Goal: Information Seeking & Learning: Learn about a topic

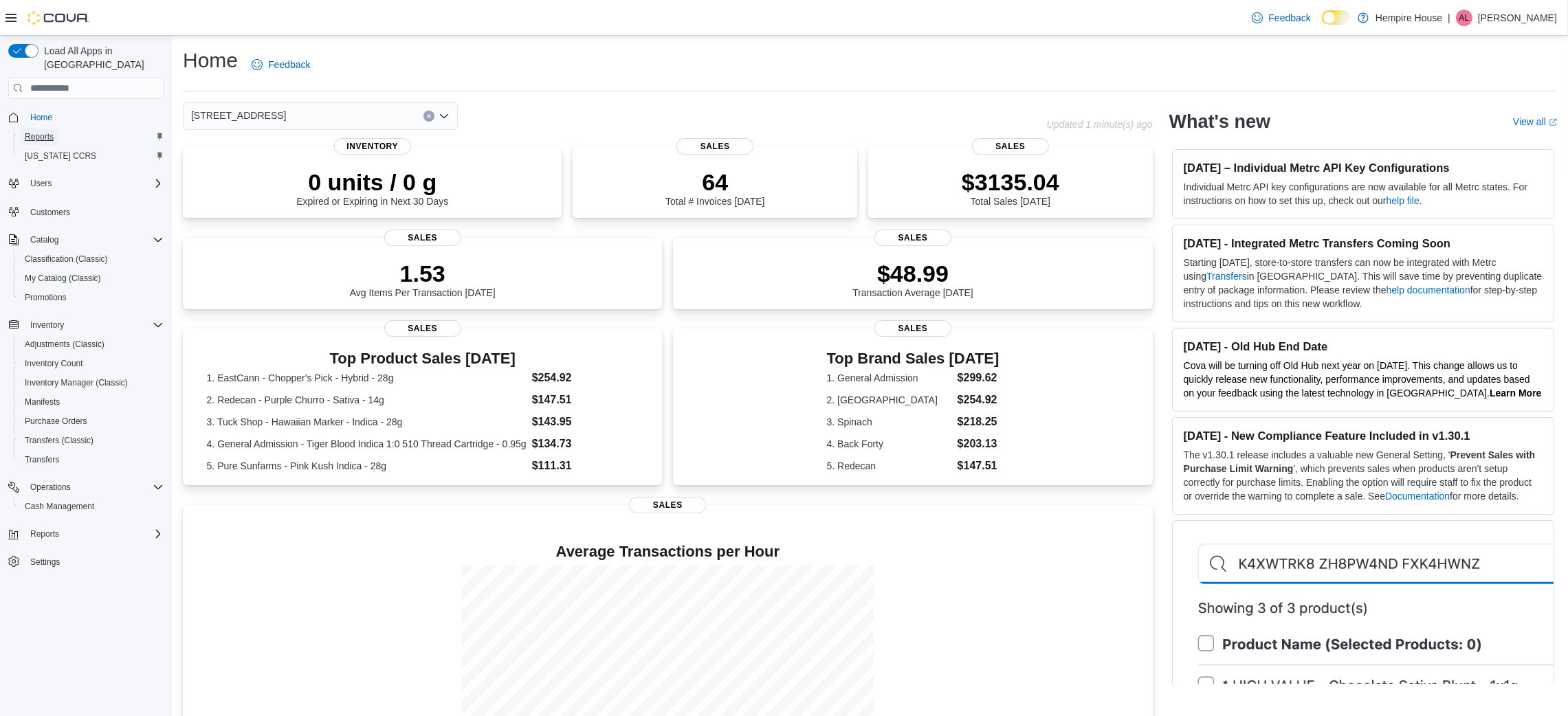
click at [45, 131] on span "Reports" at bounding box center [39, 136] width 29 height 11
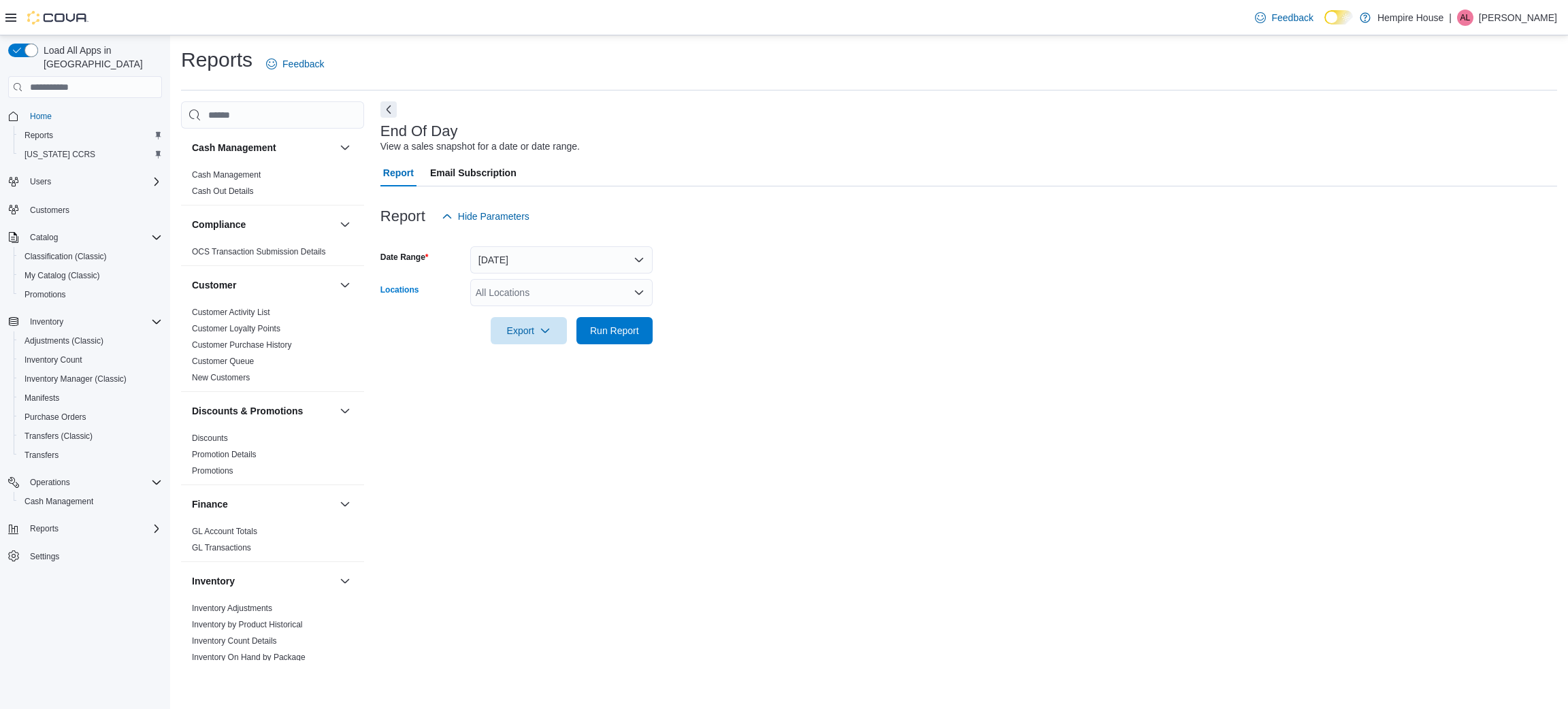
click at [536, 289] on div "All Locations" at bounding box center [561, 293] width 182 height 27
click at [538, 333] on span "[STREET_ADDRESS]" at bounding box center [547, 335] width 94 height 13
drag, startPoint x: 758, startPoint y: 367, endPoint x: 634, endPoint y: 345, distance: 125.9
click at [756, 368] on div "End Of Day View a sales snapshot for a date or date range. Report Email Subscri…" at bounding box center [969, 381] width 1177 height 559
click at [603, 328] on span "Run Report" at bounding box center [615, 330] width 49 height 13
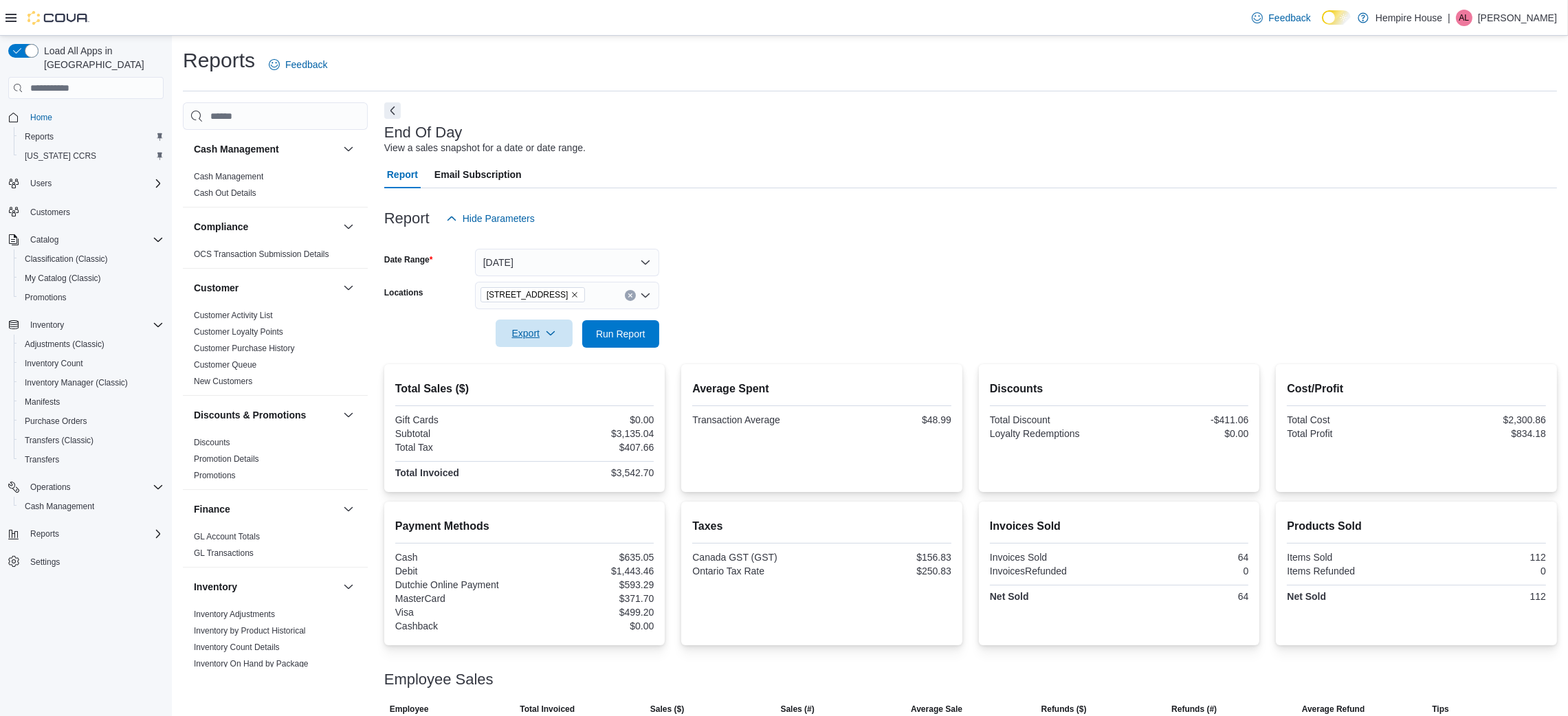
click at [526, 333] on span "Export" at bounding box center [534, 333] width 60 height 28
click at [541, 381] on button "Export to Pdf" at bounding box center [536, 389] width 78 height 28
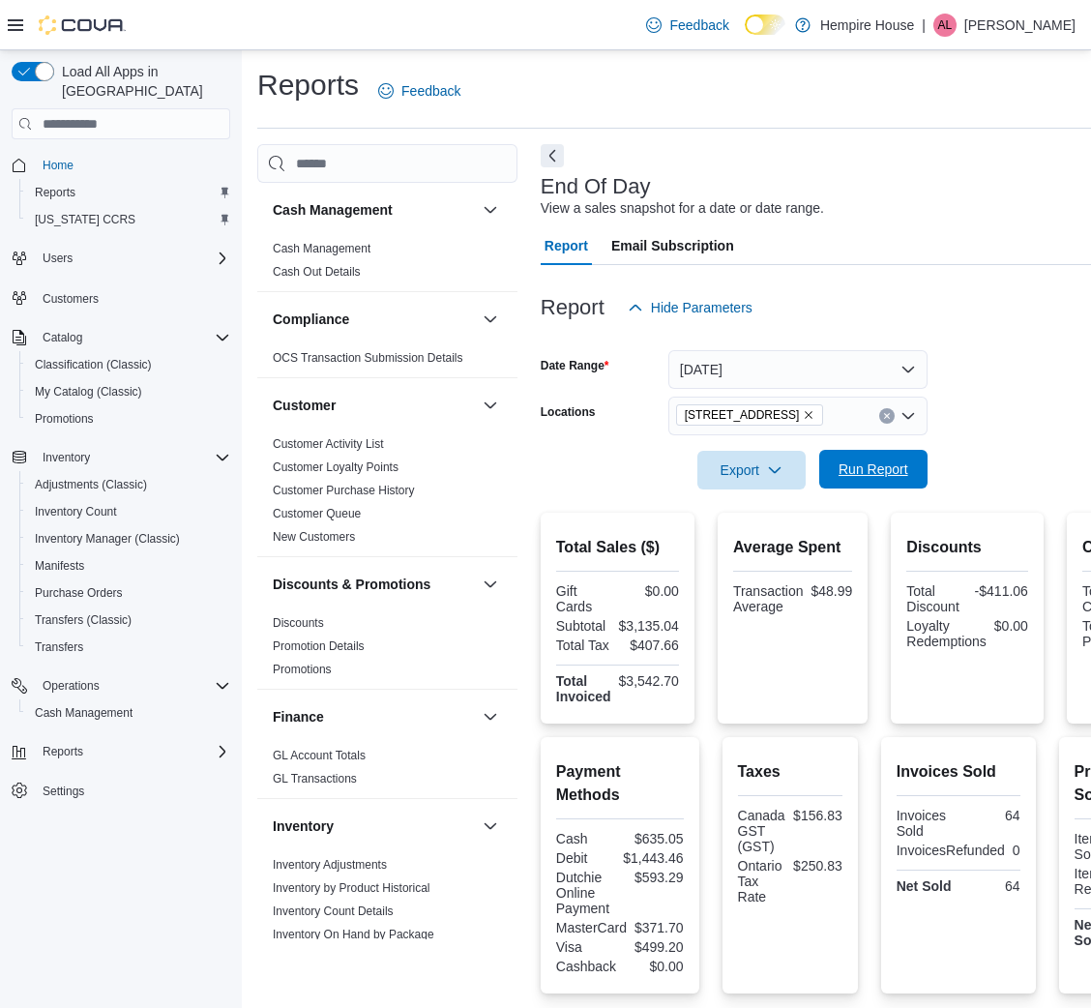
click at [851, 464] on span "Run Report" at bounding box center [874, 469] width 70 height 19
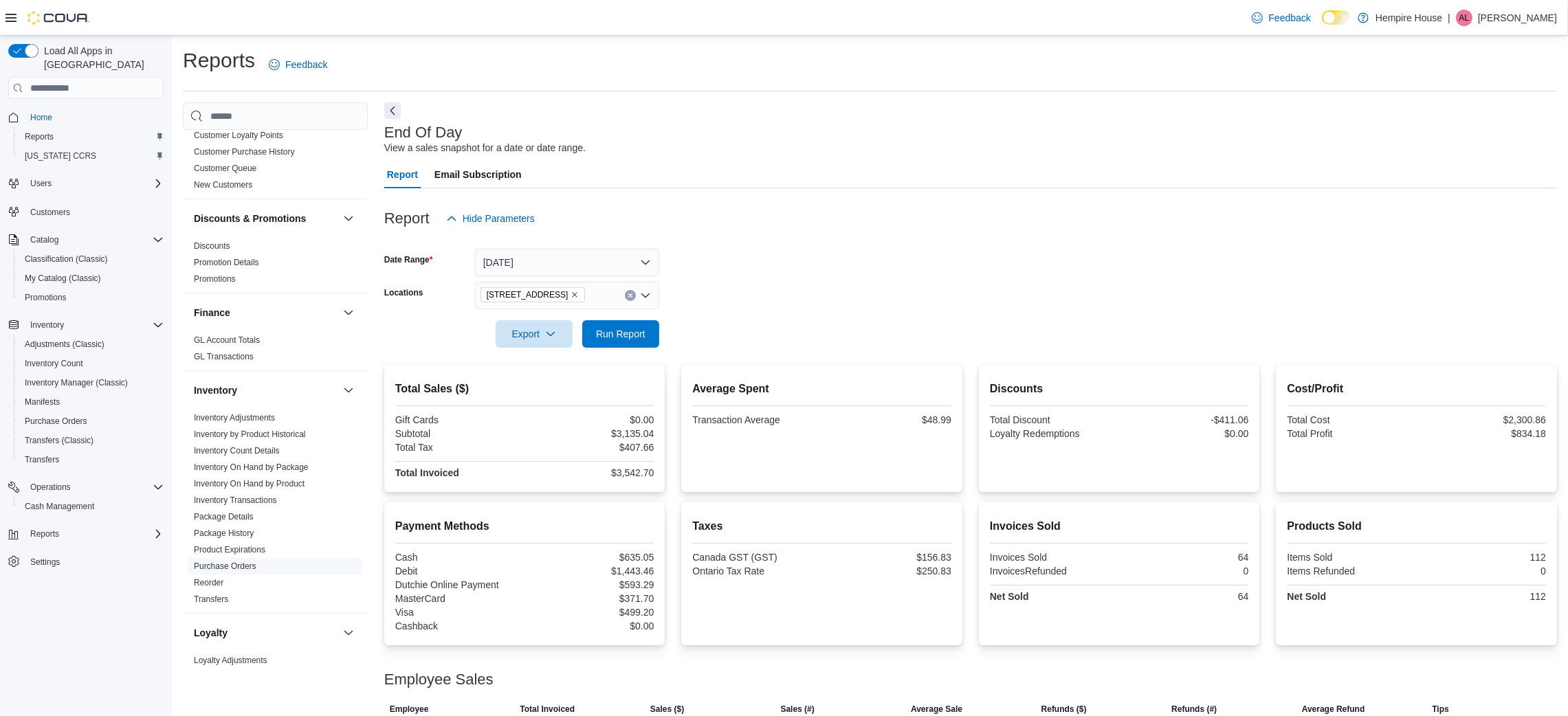
scroll to position [206, 0]
click at [294, 472] on link "Inventory On Hand by Product" at bounding box center [249, 474] width 111 height 10
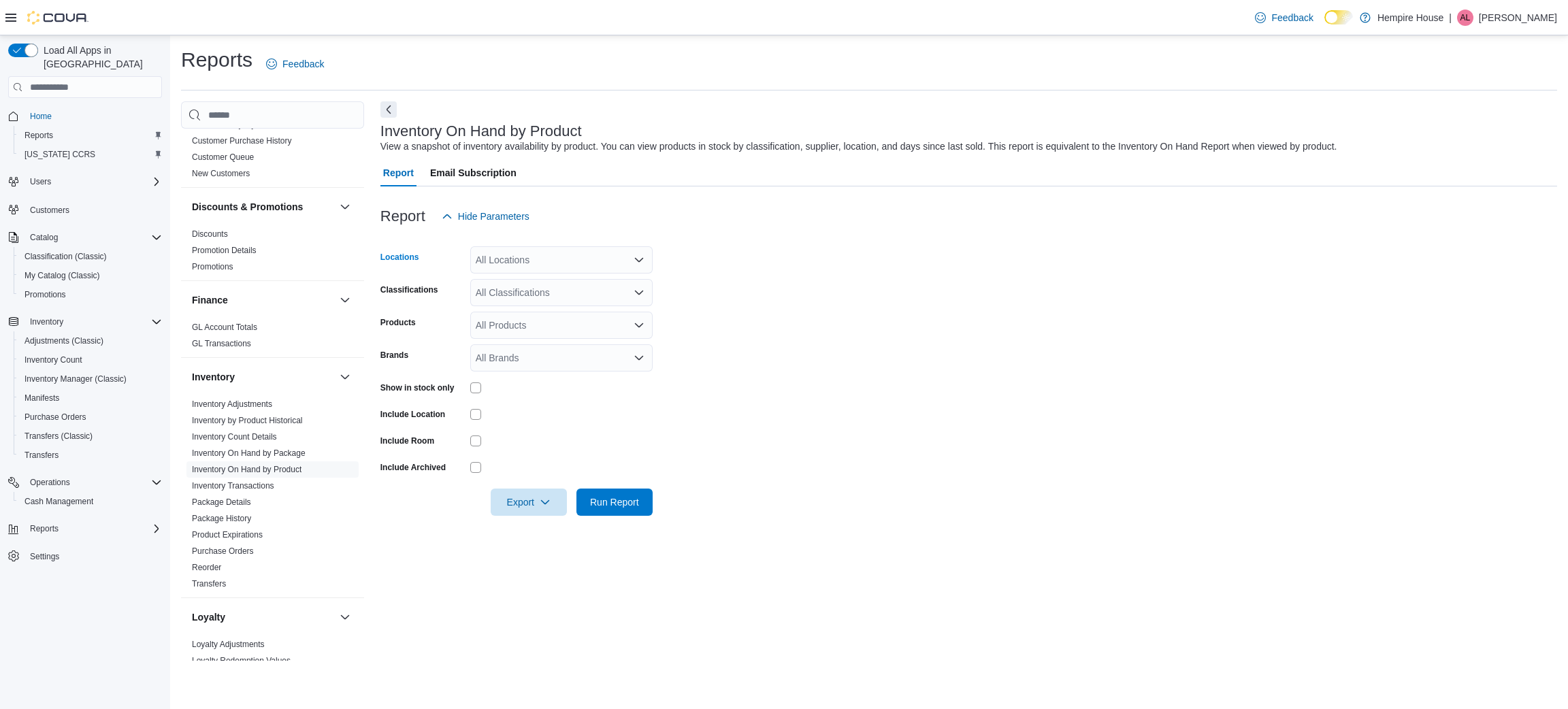
drag, startPoint x: 623, startPoint y: 265, endPoint x: 615, endPoint y: 269, distance: 8.9
click at [623, 264] on div "All Locations" at bounding box center [561, 260] width 182 height 27
click at [536, 305] on span "[STREET_ADDRESS]" at bounding box center [547, 302] width 94 height 13
click at [637, 306] on icon "Choose from the following options" at bounding box center [632, 302] width 11 height 11
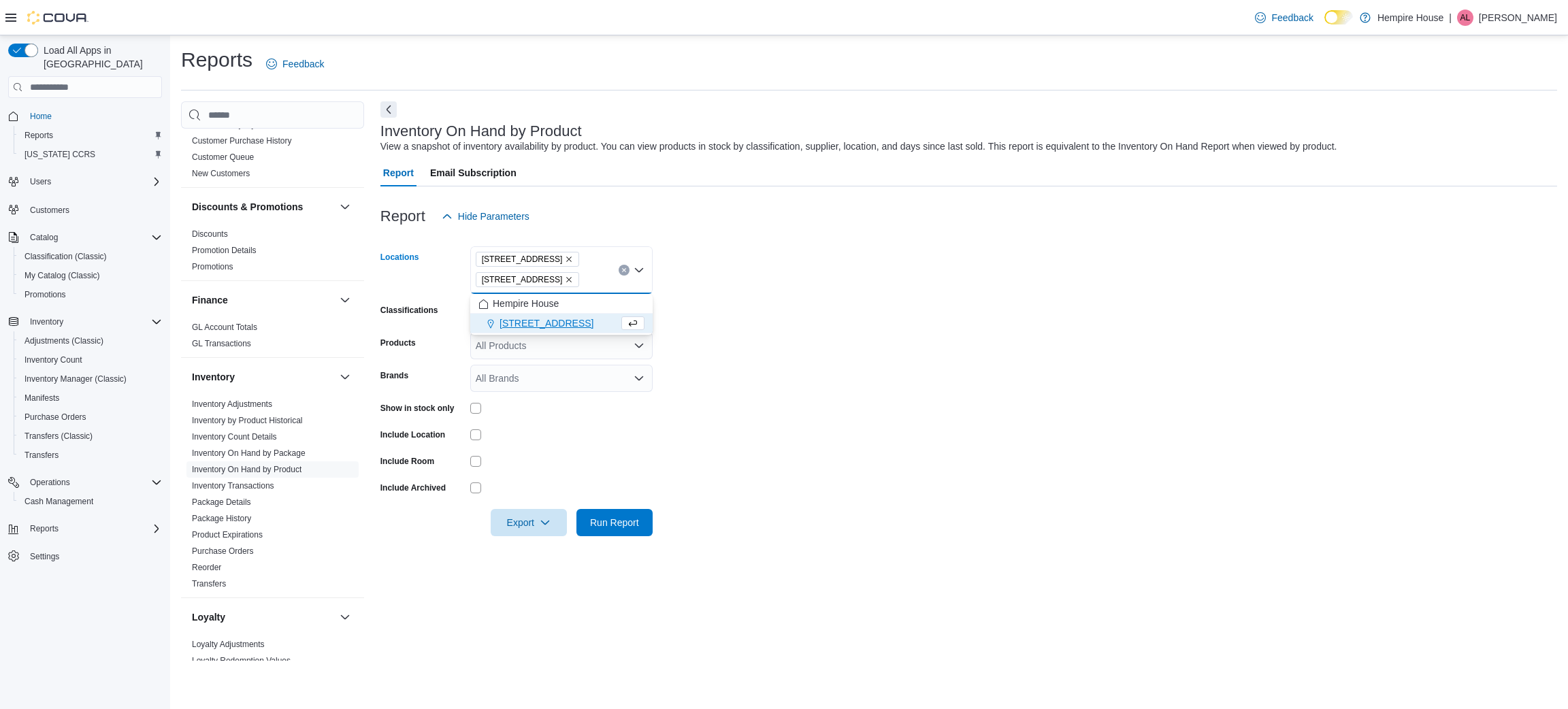
click at [553, 283] on span "[STREET_ADDRESS]" at bounding box center [528, 279] width 92 height 13
click at [706, 294] on form "Locations [STREET_ADDRESS][GEOGRAPHIC_DATA][STREET_ADDRESS] box. Selected. [STR…" at bounding box center [969, 383] width 1177 height 306
click at [565, 278] on icon "Remove 27 Main St South from selection in this group" at bounding box center [569, 280] width 8 height 8
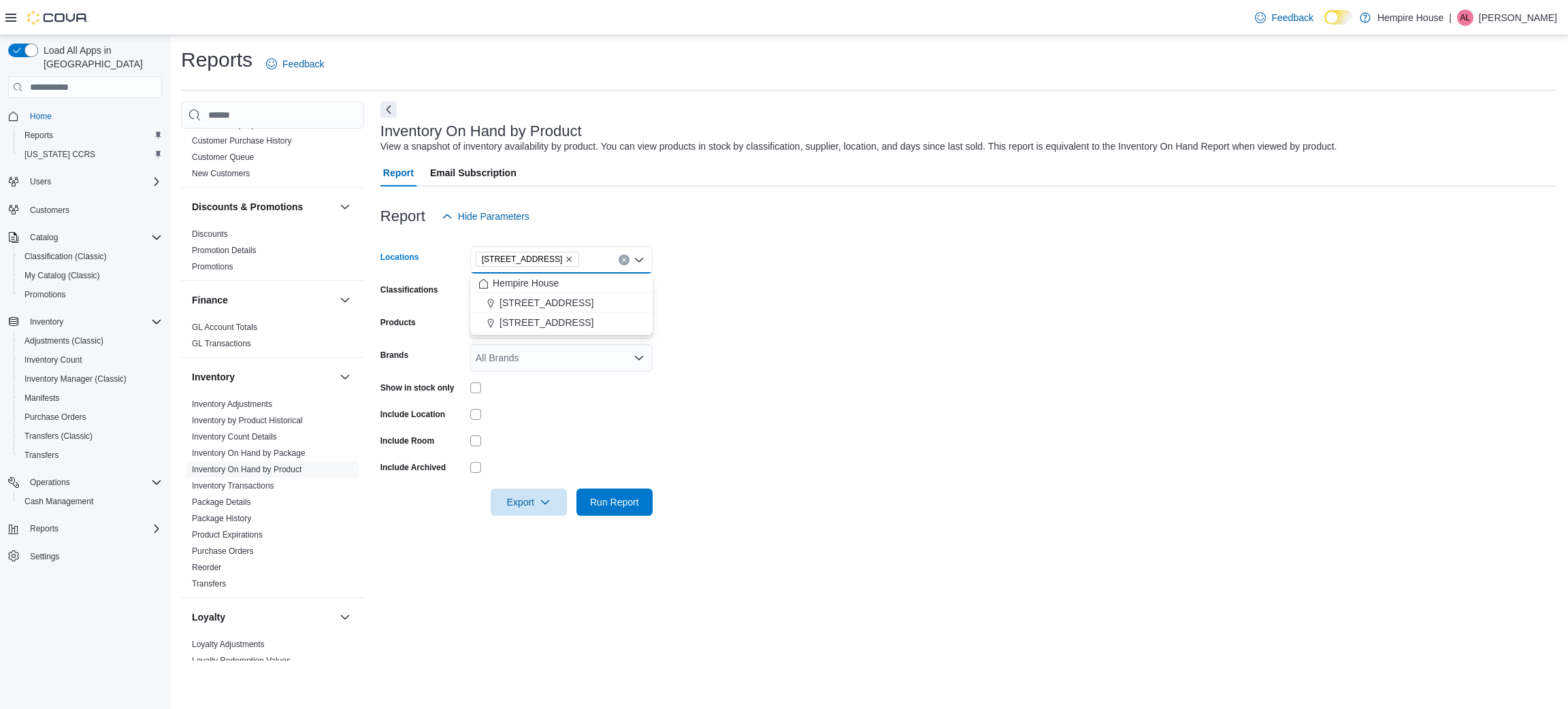
click at [750, 294] on form "Locations [STREET_ADDRESS] Combo box. Selected. [STREET_ADDRESS]. Press Backspa…" at bounding box center [969, 373] width 1177 height 286
click at [505, 283] on div "All Classifications" at bounding box center [561, 293] width 182 height 27
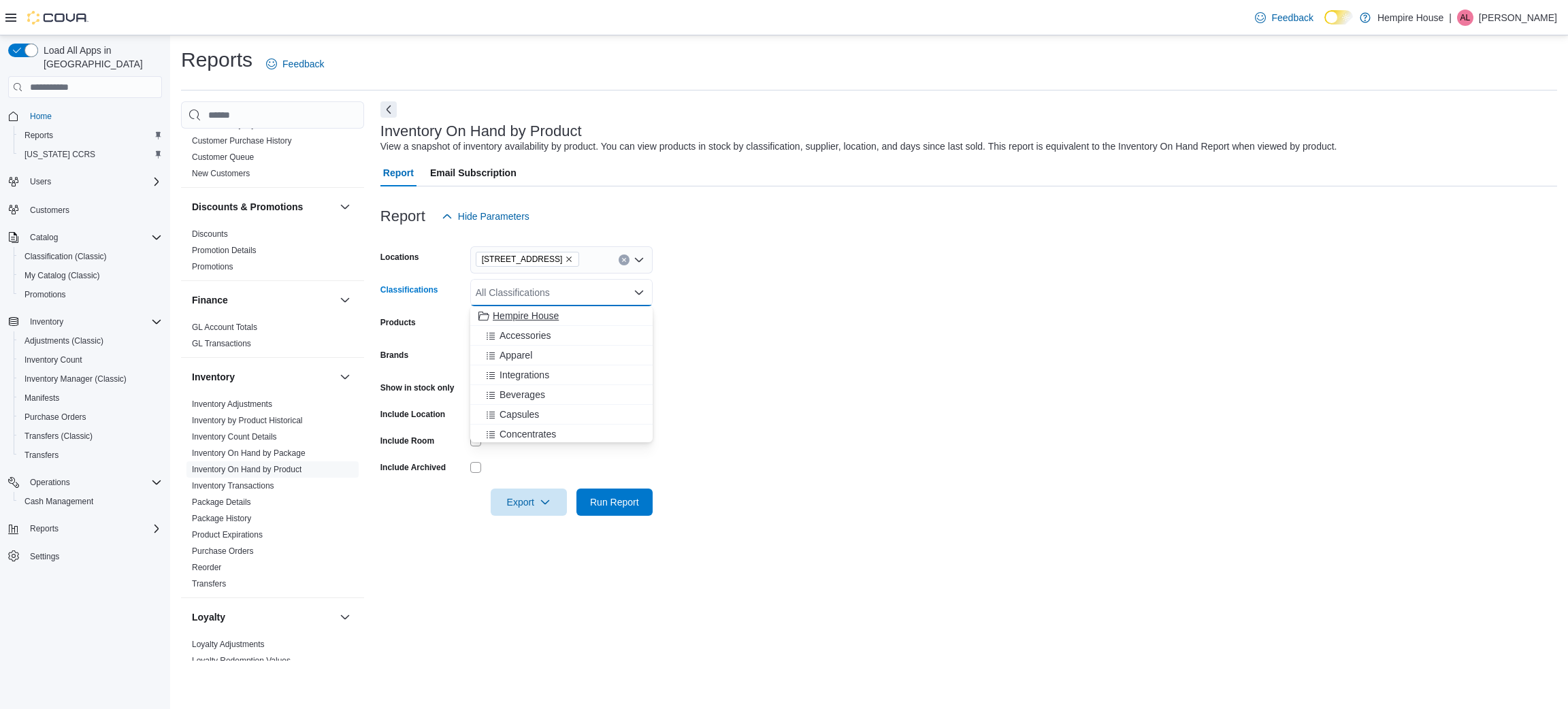
click at [504, 316] on span "Hempire House" at bounding box center [526, 315] width 66 height 13
click at [713, 329] on form "Locations [STREET_ADDRESS] Classifications Hempire House Products All Products …" at bounding box center [969, 373] width 1177 height 286
click at [591, 497] on span "Run Report" at bounding box center [615, 501] width 49 height 13
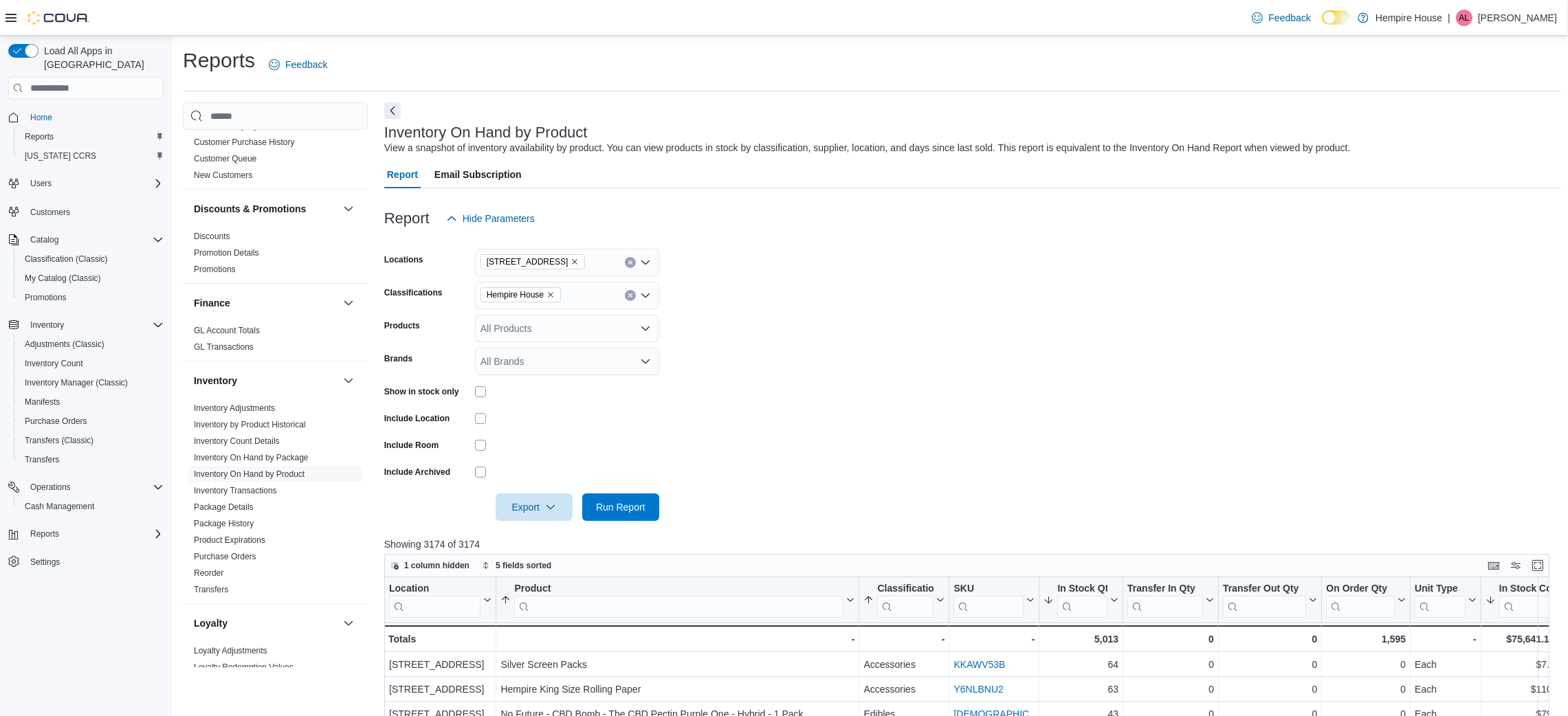
click at [731, 602] on input "search" at bounding box center [678, 607] width 329 height 22
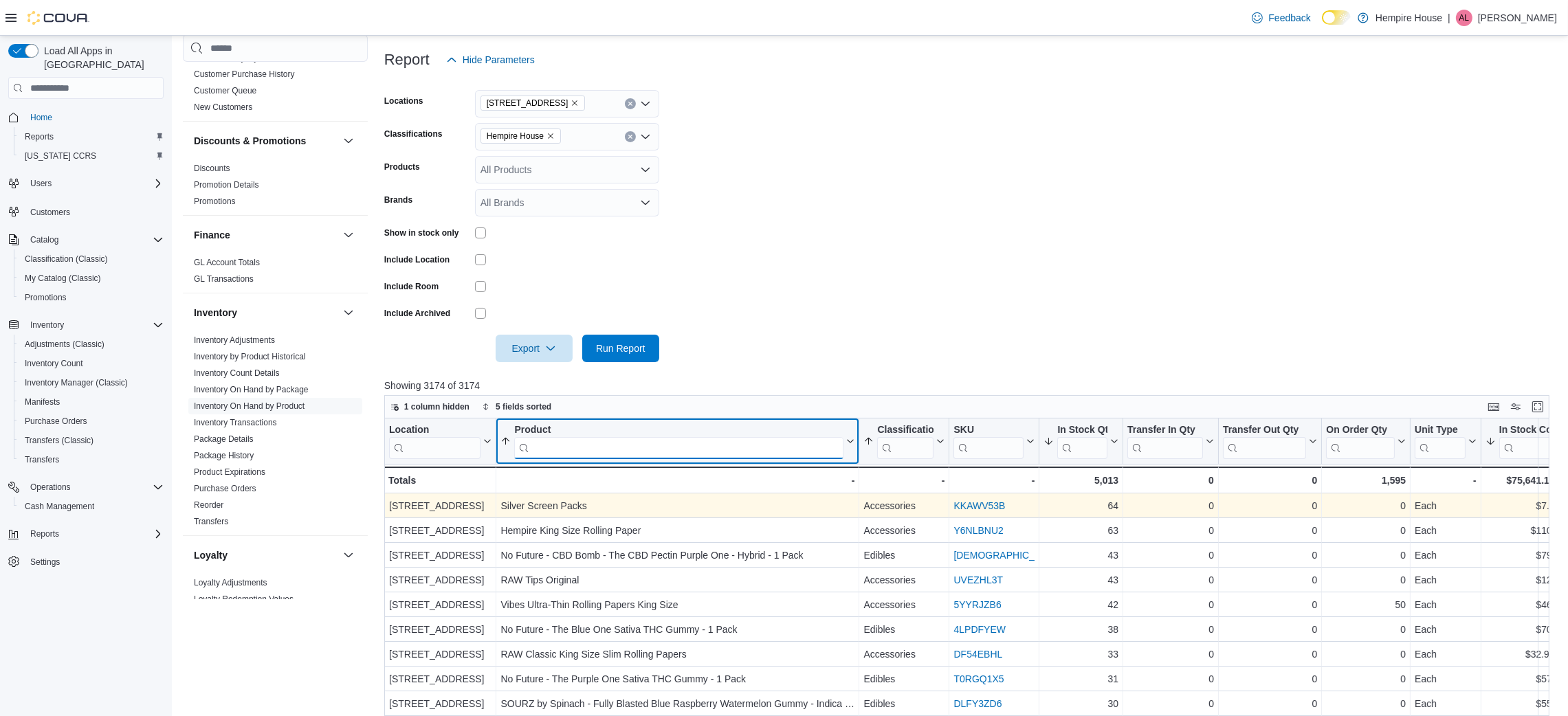
scroll to position [308, 0]
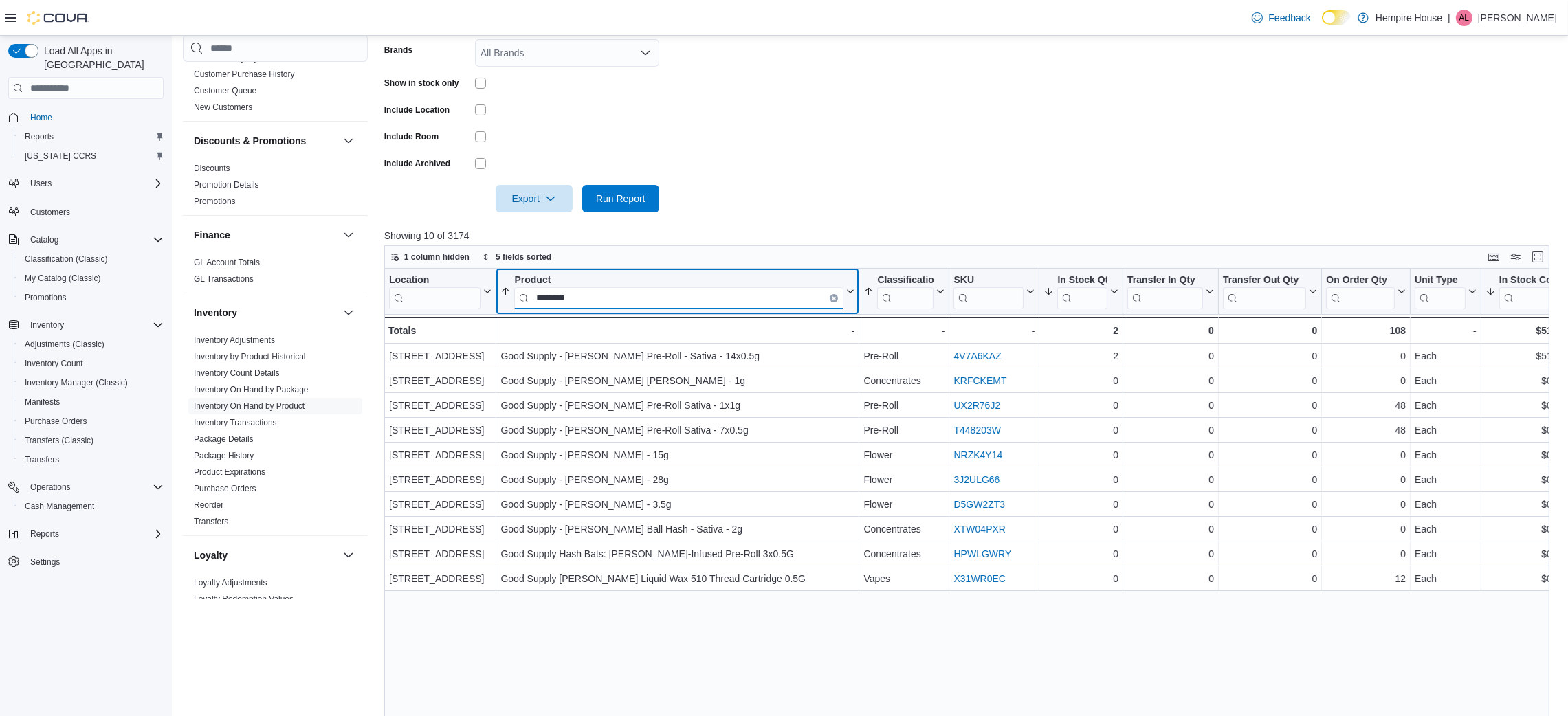
click at [545, 304] on input "********" at bounding box center [678, 298] width 329 height 22
click at [545, 303] on input "********" at bounding box center [678, 298] width 329 height 22
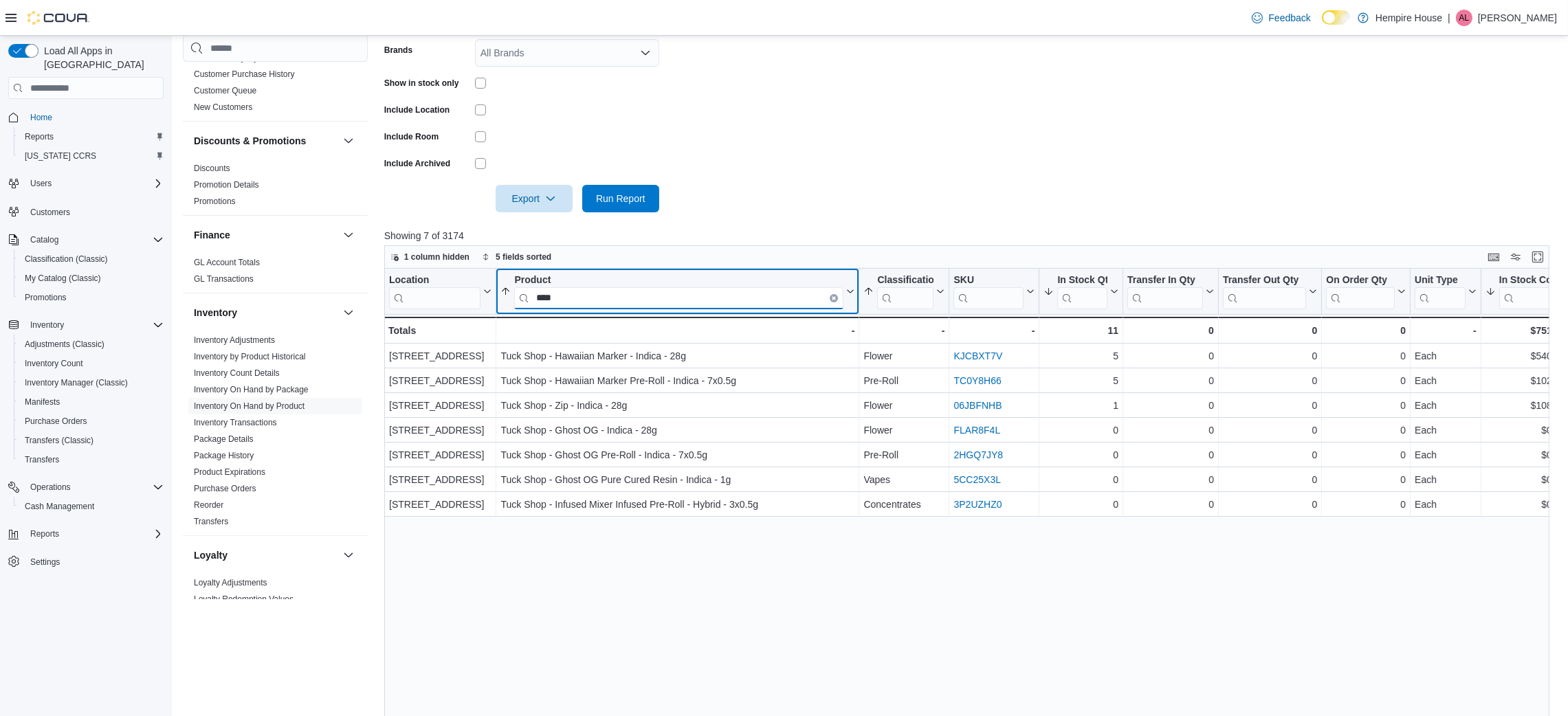
click at [539, 295] on input "****" at bounding box center [678, 298] width 329 height 22
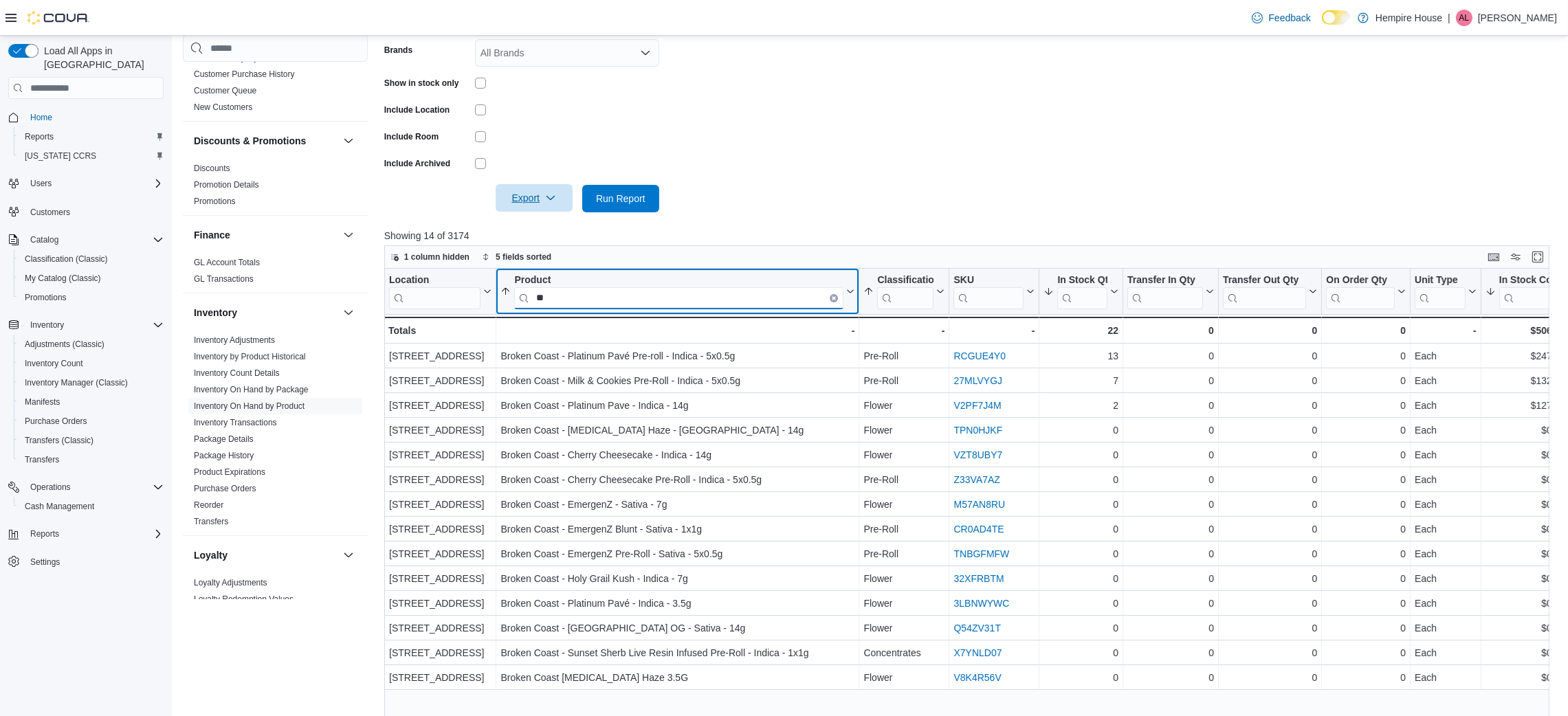
type input "*"
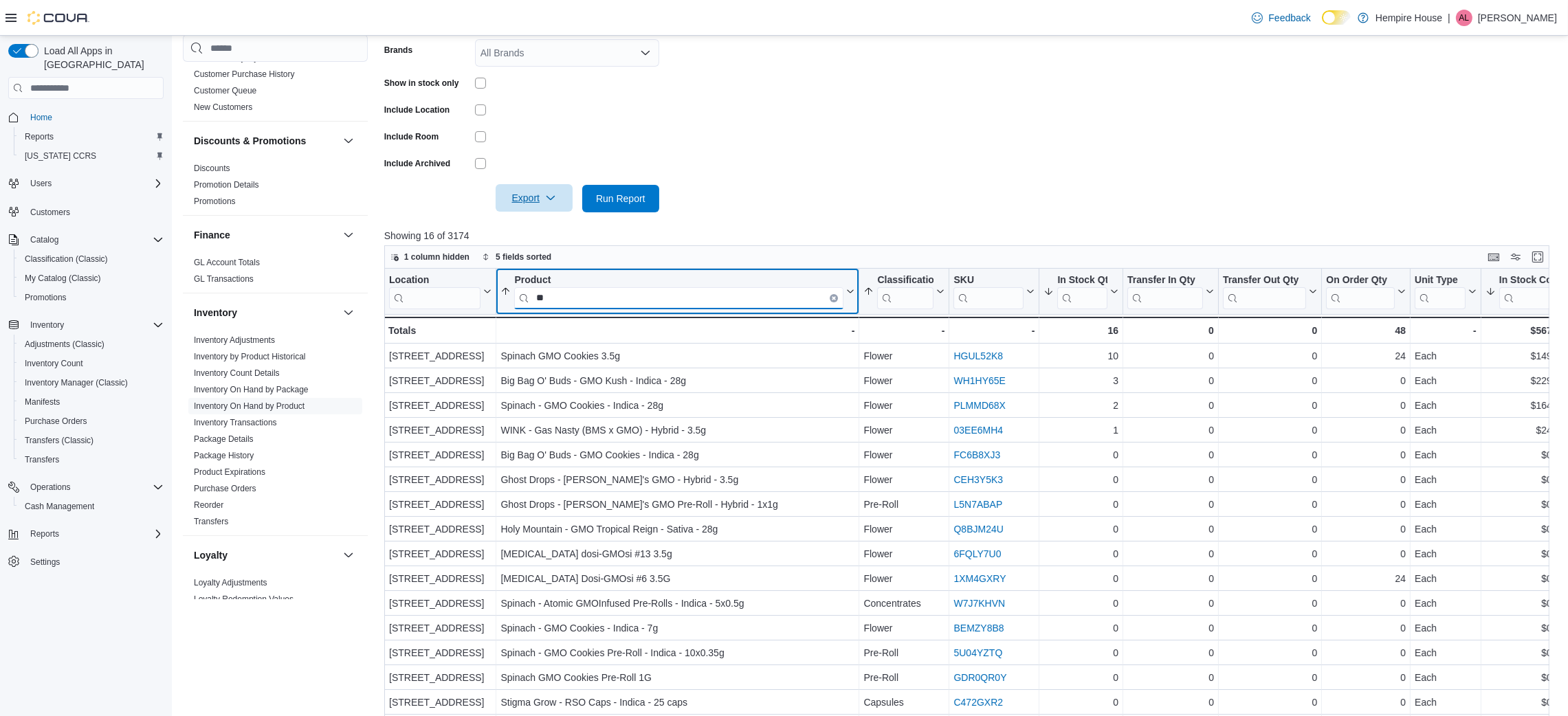
type input "*"
